Goal: Information Seeking & Learning: Learn about a topic

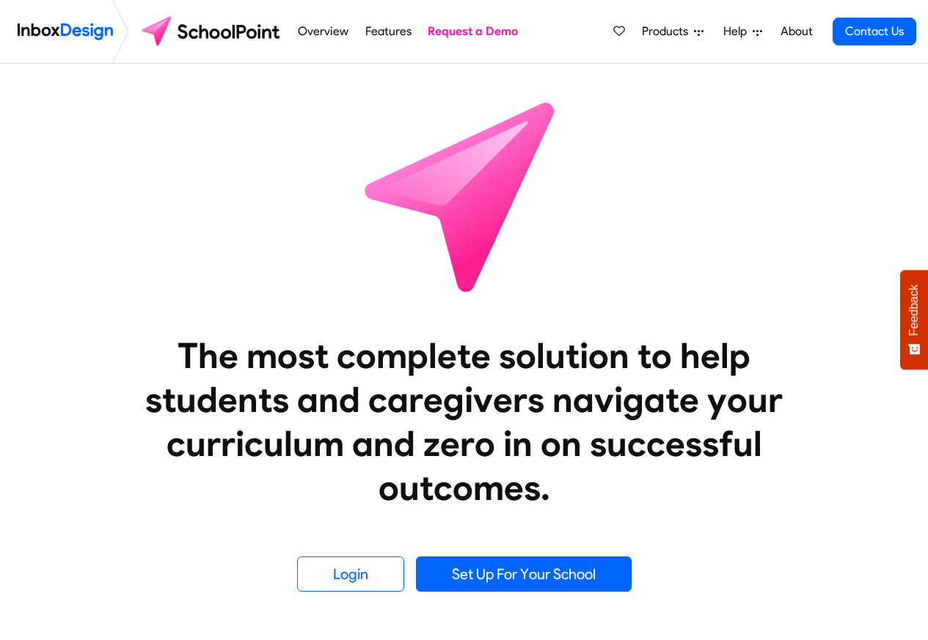
click at [670, 32] on span "Products" at bounding box center [668, 32] width 52 height 18
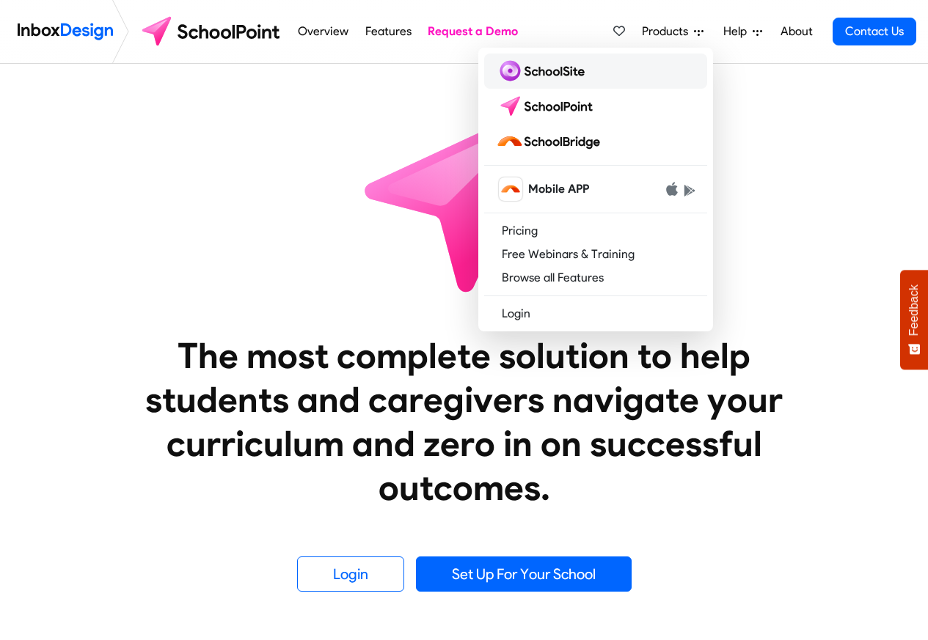
click at [547, 72] on img at bounding box center [543, 70] width 95 height 23
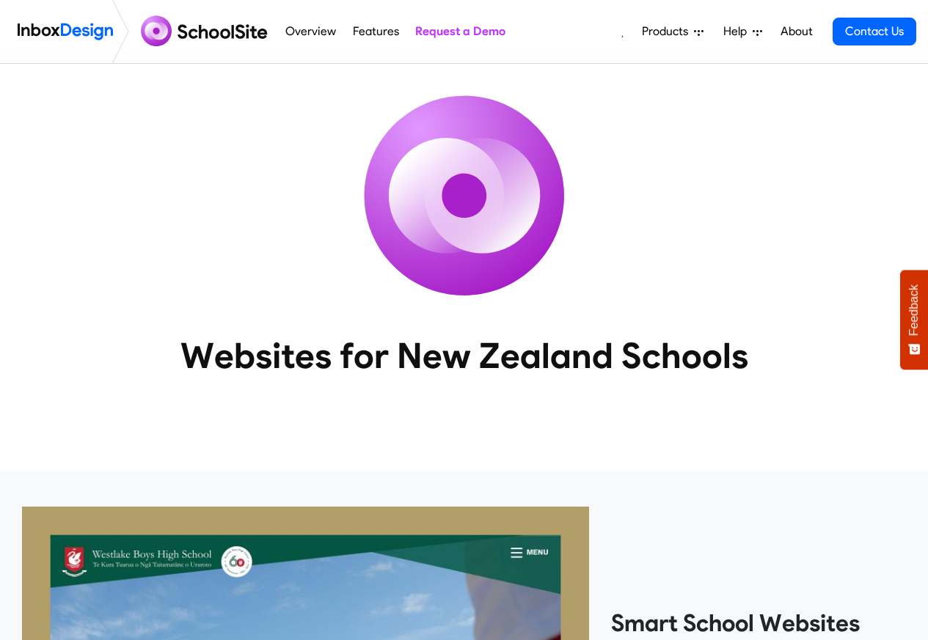
click at [671, 30] on span "Products" at bounding box center [668, 32] width 52 height 18
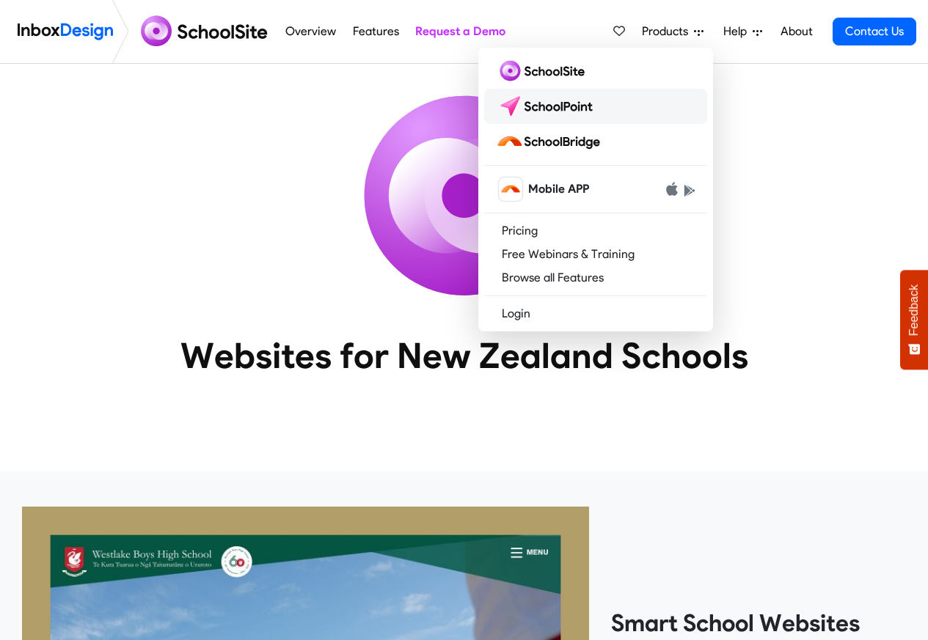
click at [538, 106] on img at bounding box center [547, 106] width 103 height 23
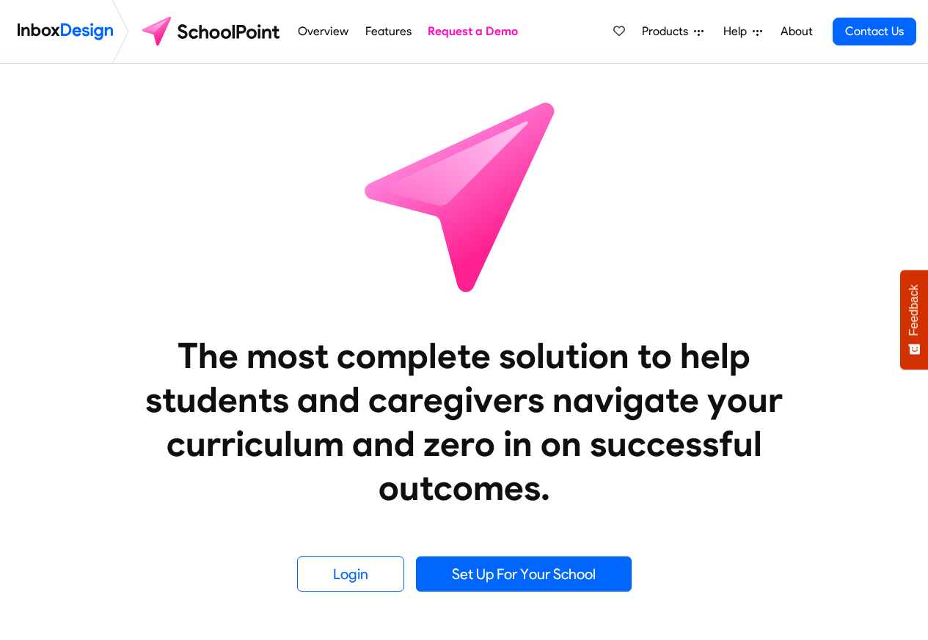
click at [346, 32] on link "Overview" at bounding box center [323, 31] width 59 height 29
click at [717, 32] on link "Help" at bounding box center [742, 31] width 51 height 29
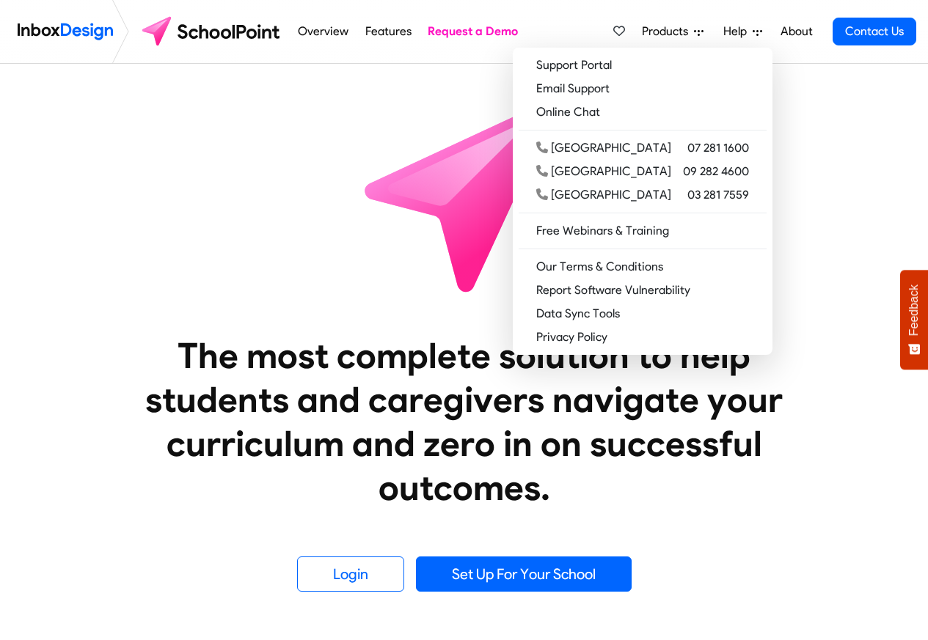
click at [754, 32] on icon at bounding box center [758, 33] width 10 height 6
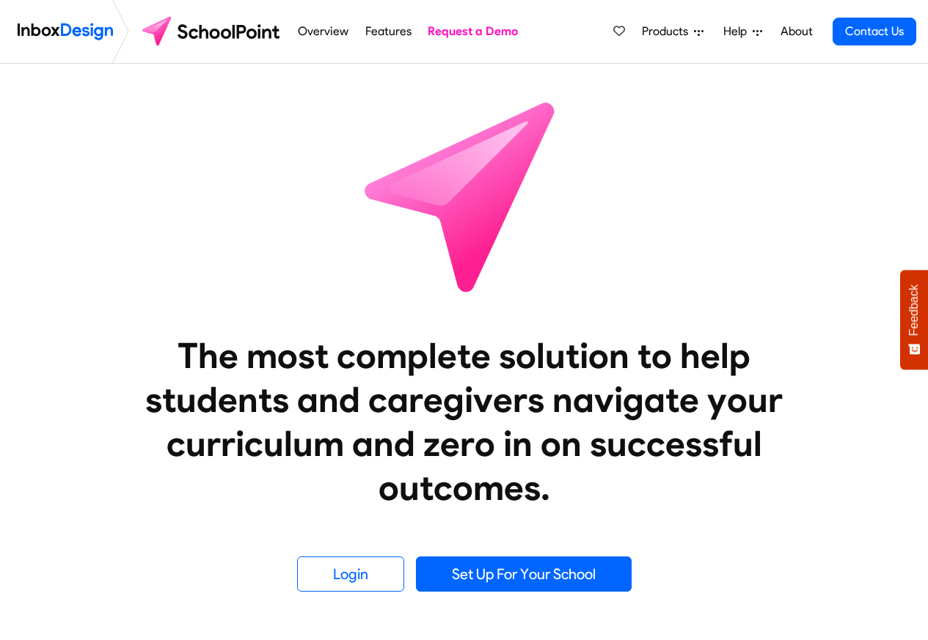
click at [774, 30] on li "About" at bounding box center [796, 31] width 48 height 29
click at [673, 30] on span "Products" at bounding box center [668, 32] width 52 height 18
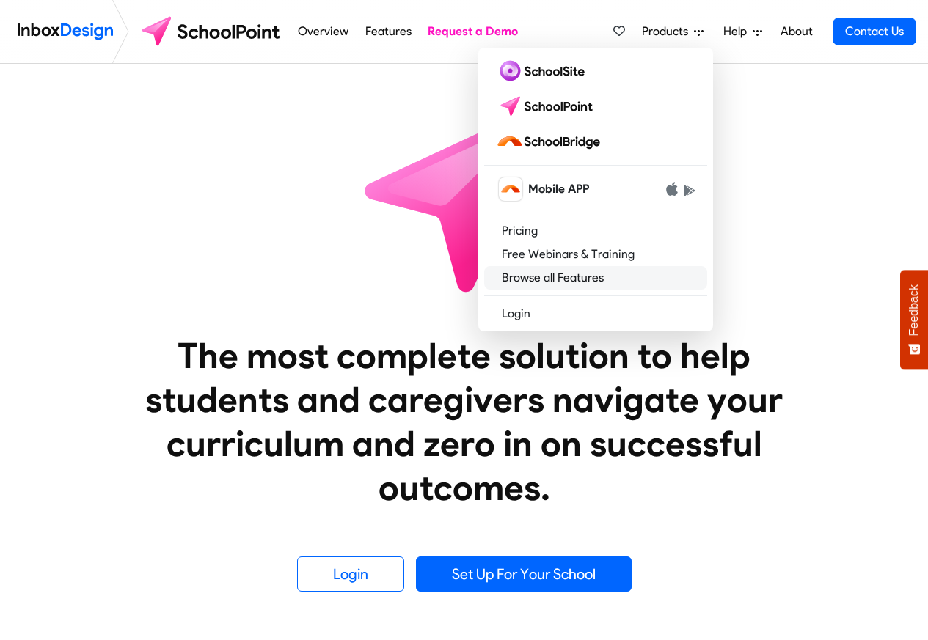
click at [552, 276] on link "Browse all Features" at bounding box center [595, 277] width 223 height 23
